Goal: Information Seeking & Learning: Learn about a topic

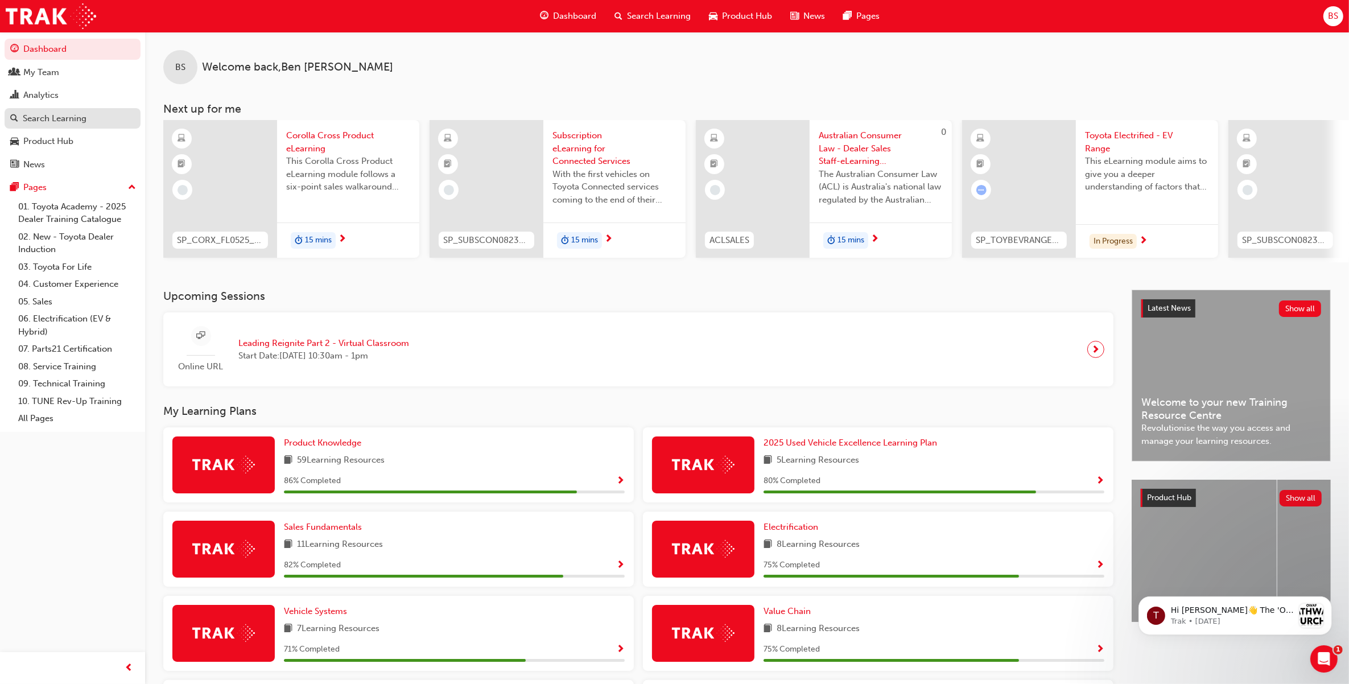
click at [39, 121] on div "Search Learning" at bounding box center [55, 118] width 64 height 13
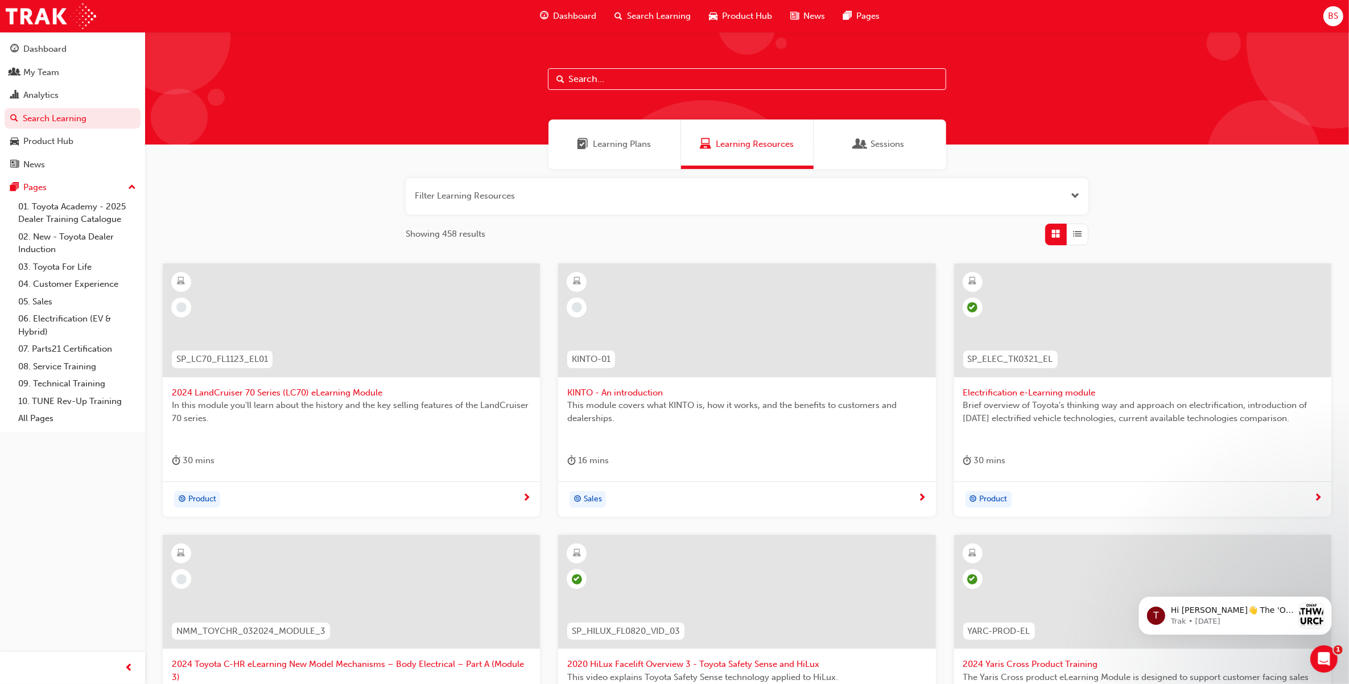
click at [639, 83] on input "text" at bounding box center [747, 79] width 398 height 22
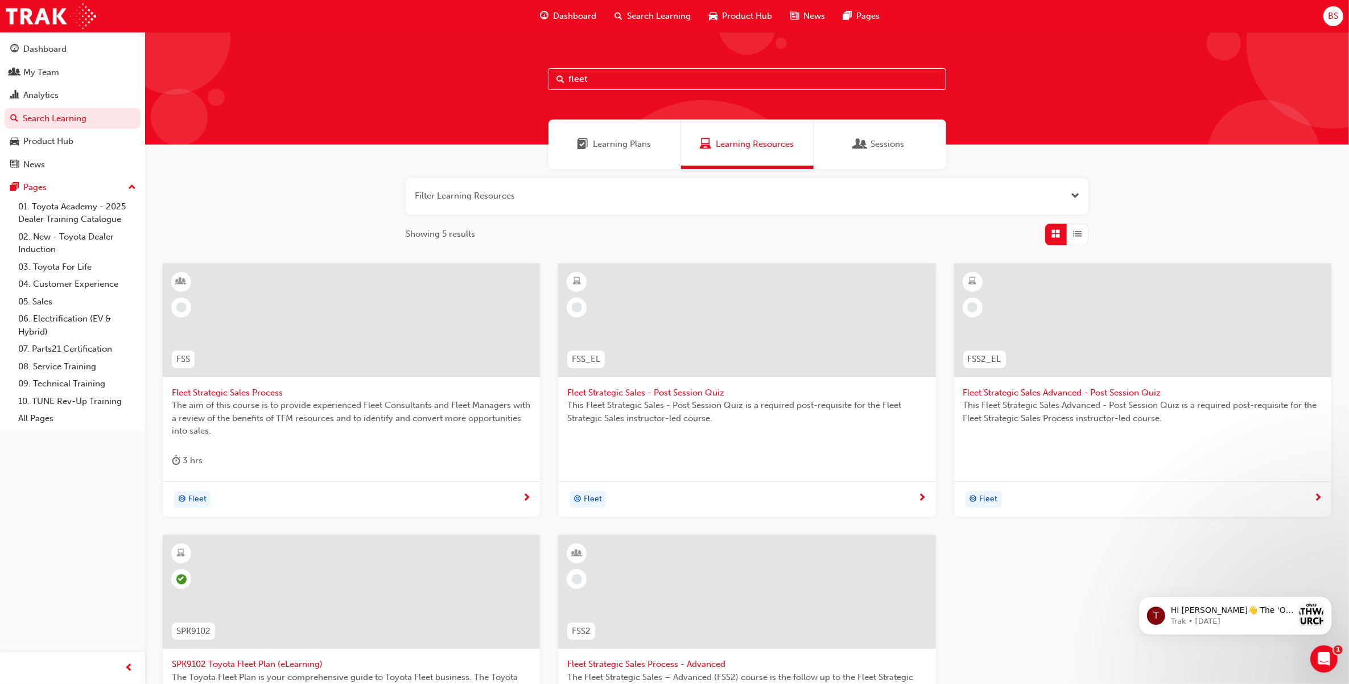
click at [601, 80] on input "fleet" at bounding box center [747, 79] width 398 height 22
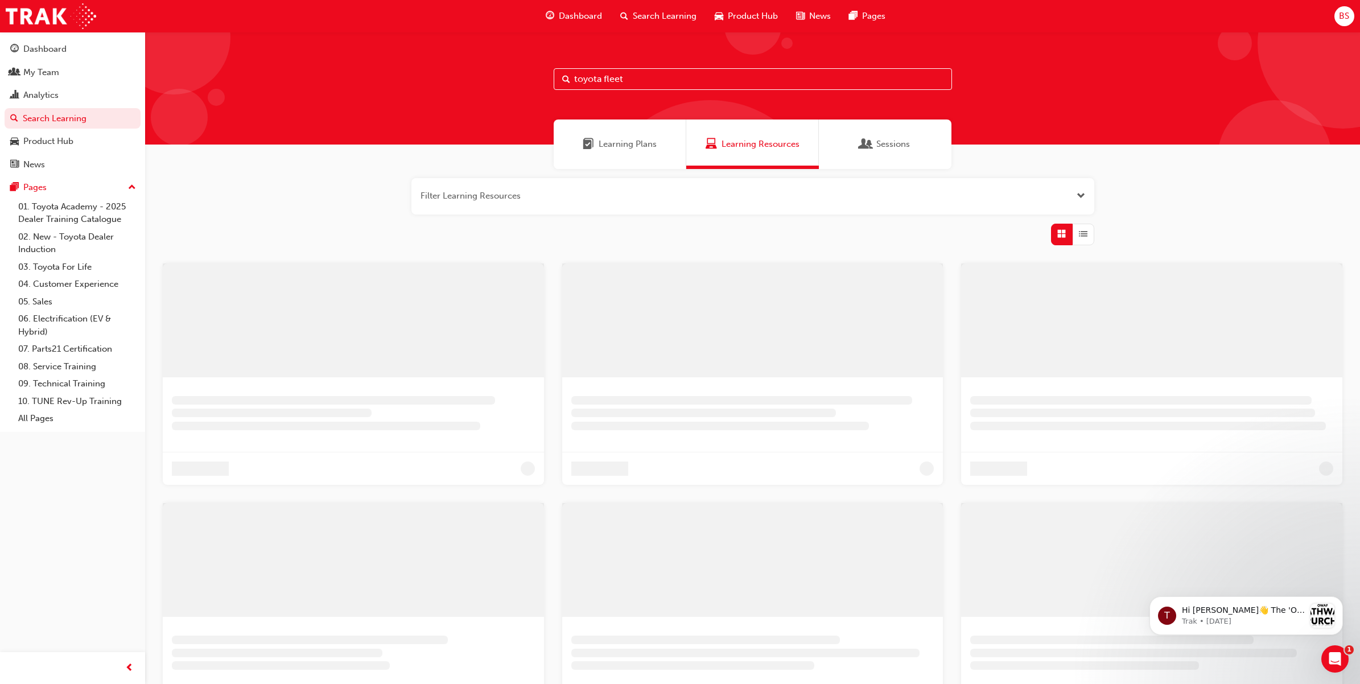
click at [638, 78] on input "toyota fleet" at bounding box center [753, 79] width 398 height 22
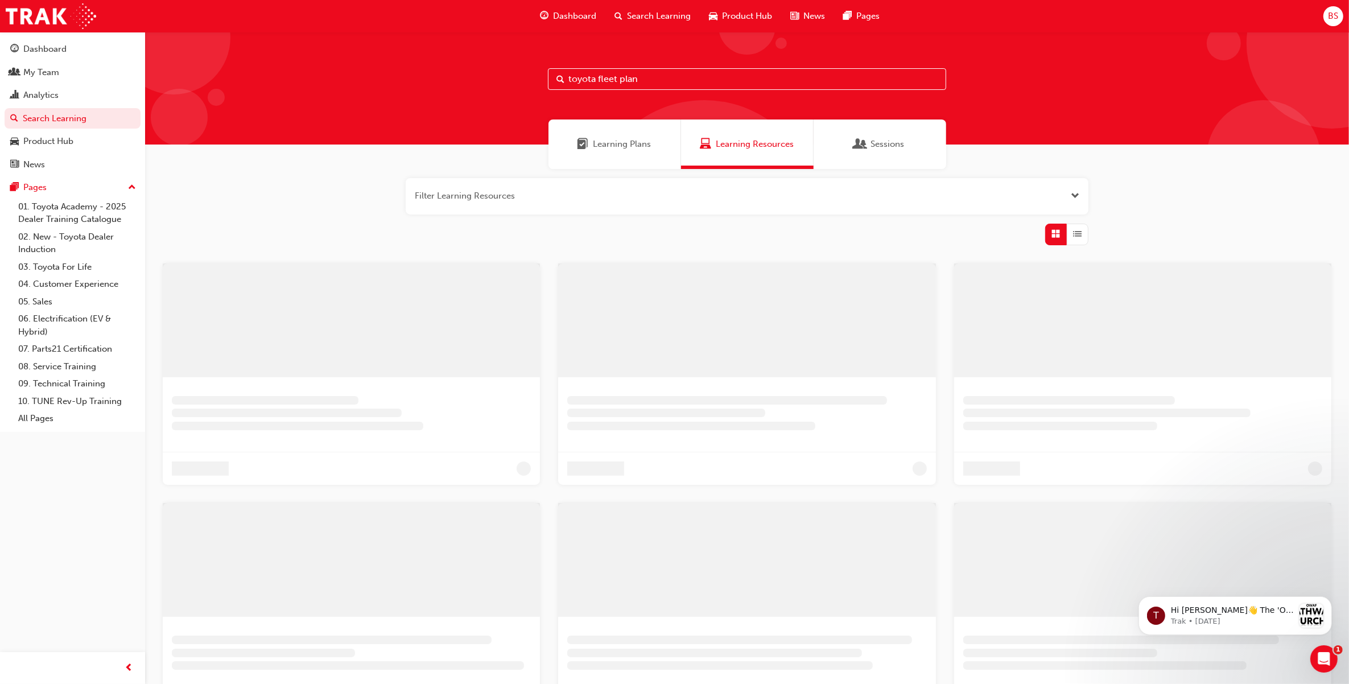
type input "toyota fleet plan"
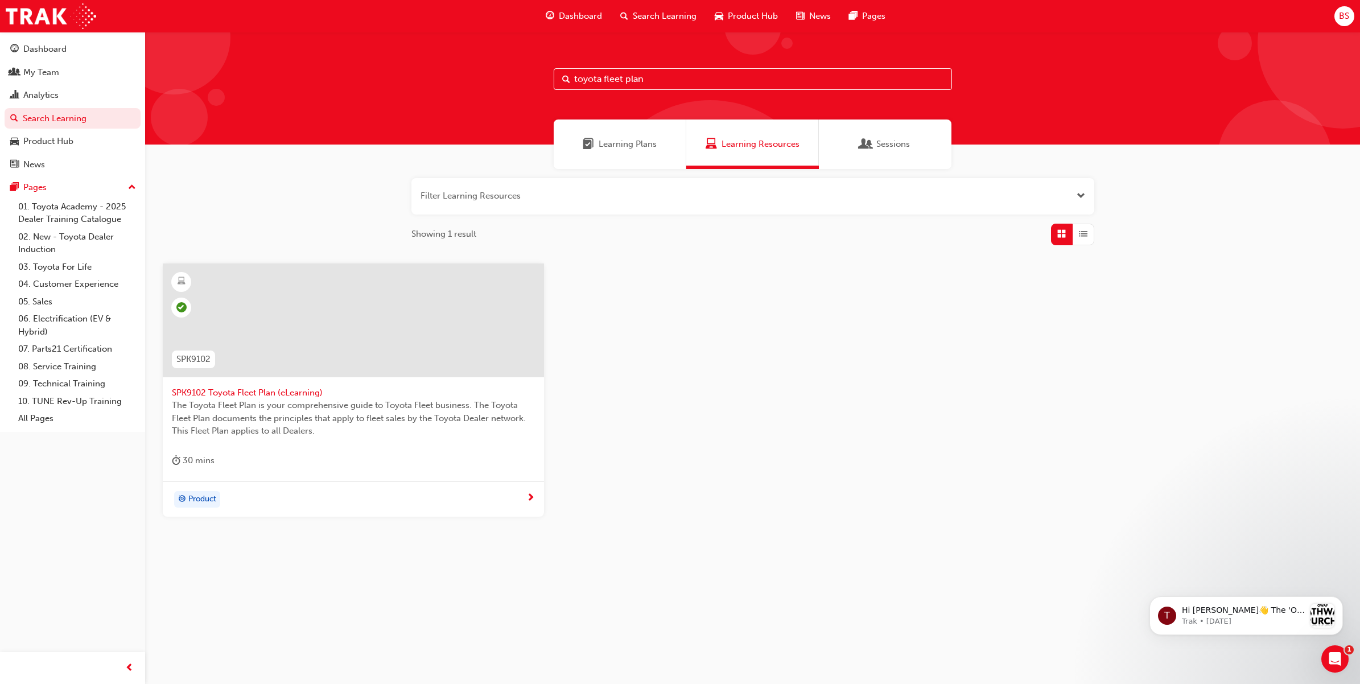
click at [228, 390] on span "SPK9102 Toyota Fleet Plan (eLearning)" at bounding box center [353, 392] width 363 height 13
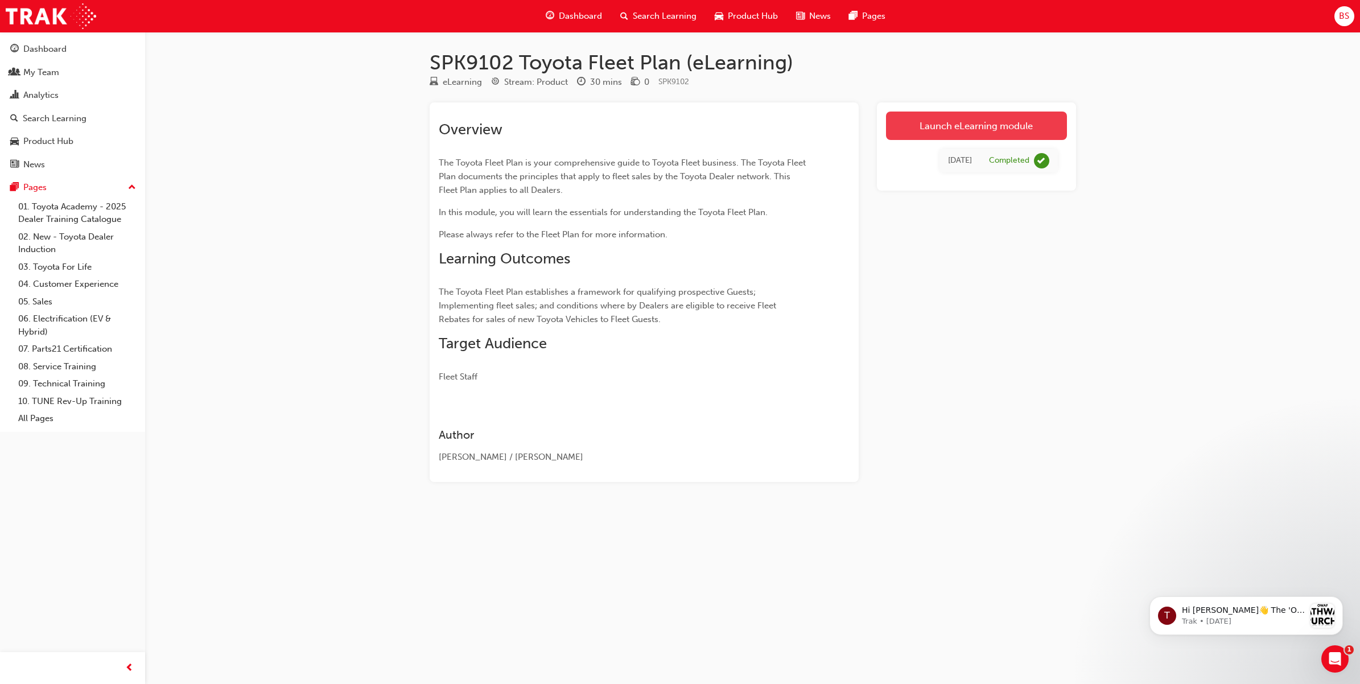
click at [962, 126] on link "Launch eLearning module" at bounding box center [976, 126] width 181 height 28
